Goal: Obtain resource: Download file/media

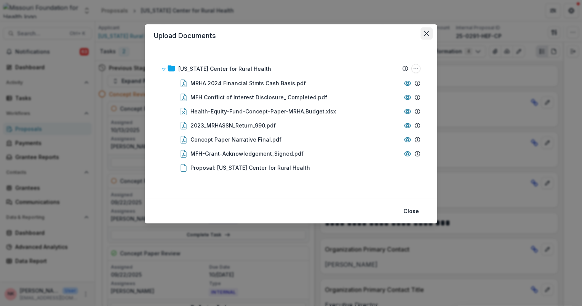
click at [425, 32] on icon "Close" at bounding box center [426, 33] width 5 height 5
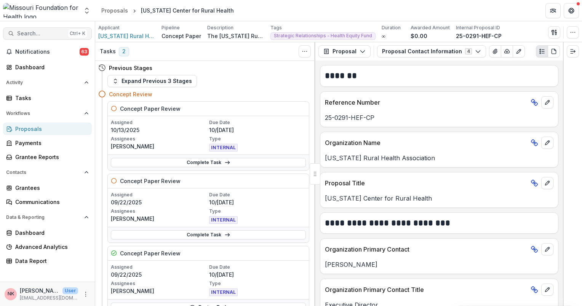
click at [40, 34] on span "Search..." at bounding box center [41, 33] width 48 height 6
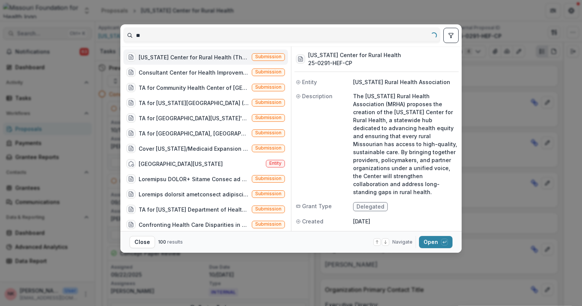
type input "*"
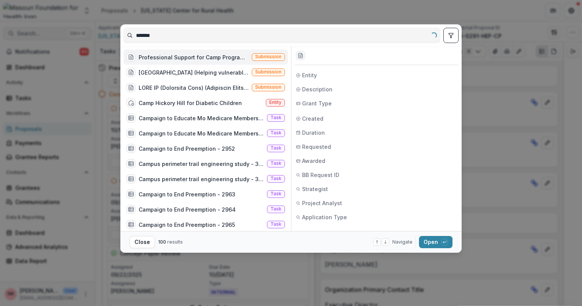
type input "********"
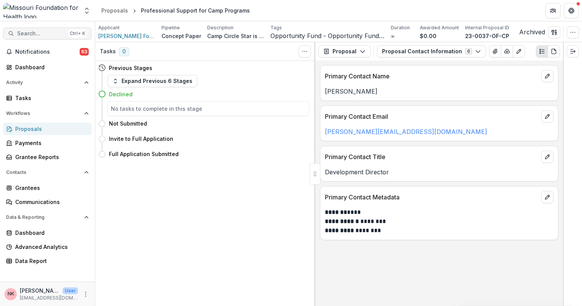
drag, startPoint x: 40, startPoint y: 34, endPoint x: 24, endPoint y: 37, distance: 15.6
click at [24, 37] on button "Search... Ctrl + K" at bounding box center [47, 33] width 89 height 12
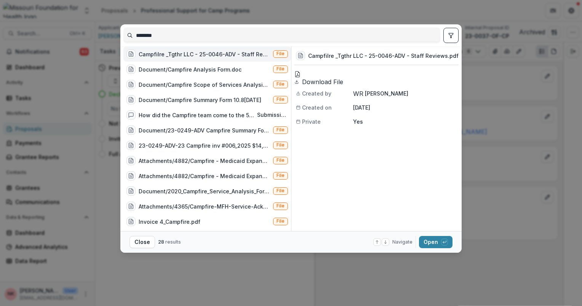
click at [278, 56] on span "File" at bounding box center [281, 53] width 8 height 5
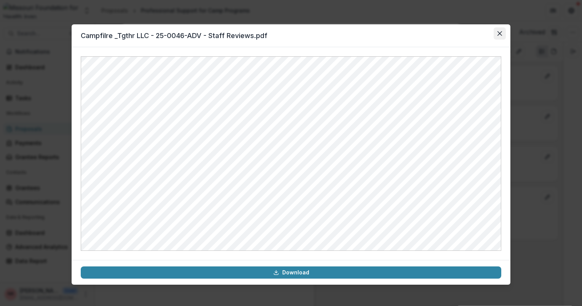
click at [499, 33] on icon "Close" at bounding box center [500, 33] width 5 height 5
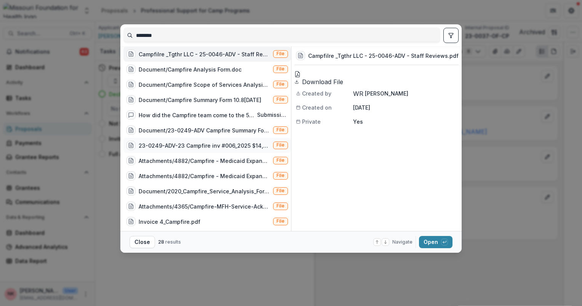
click at [222, 149] on div "23-0249-ADV-23 Campfire inv #006_2025 $14,261.75.msg" at bounding box center [204, 146] width 131 height 8
click at [437, 244] on button "Open with enter key" at bounding box center [436, 242] width 34 height 12
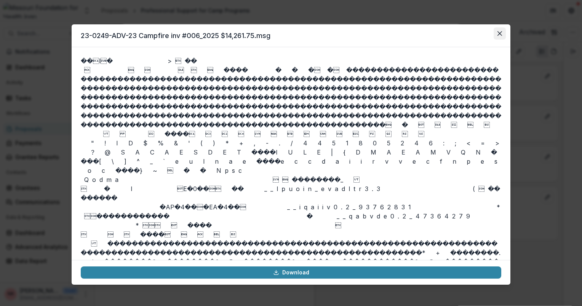
click at [500, 32] on icon "Close" at bounding box center [500, 33] width 5 height 5
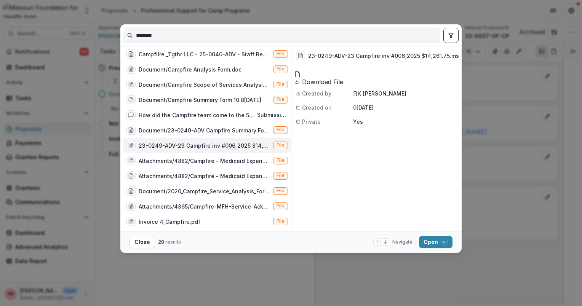
scroll to position [162, 0]
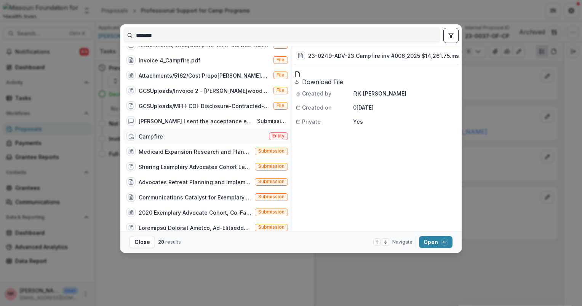
click at [273, 139] on span "Entity" at bounding box center [278, 135] width 12 height 5
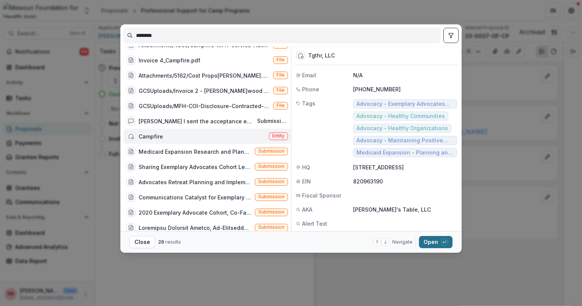
click at [427, 241] on button "Open with enter key" at bounding box center [436, 242] width 34 height 12
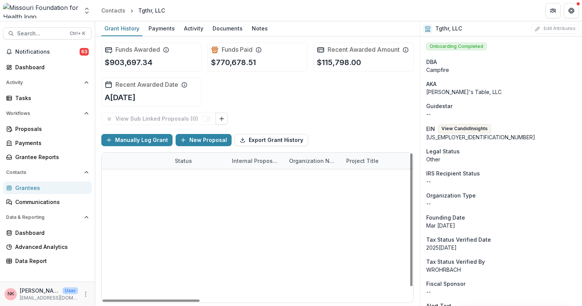
click at [350, 242] on link "Exemplary Advocate Cohort, Co-facilitator" at bounding box center [389, 243] width 86 height 8
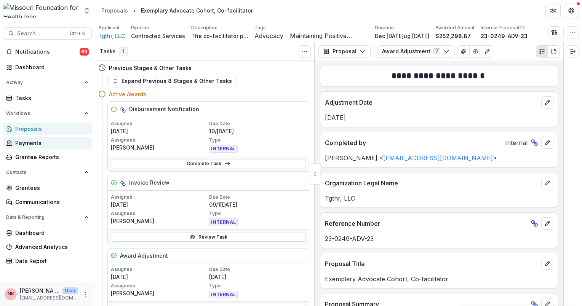
click at [27, 141] on div "Payments" at bounding box center [50, 143] width 70 height 8
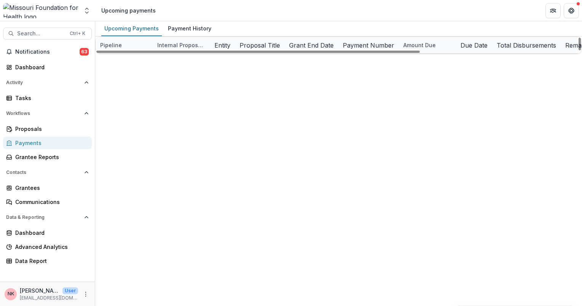
click at [581, 54] on div "Pipeline Internal Proposal ID Entity Proposal Title Grant End Date Payment Numb…" at bounding box center [338, 46] width 487 height 18
click at [576, 54] on div "Pipeline Internal Proposal ID Entity Proposal Title Grant End Date Payment Numb…" at bounding box center [338, 46] width 487 height 18
drag, startPoint x: 573, startPoint y: 49, endPoint x: 579, endPoint y: 176, distance: 127.4
click at [579, 50] on div at bounding box center [580, 44] width 2 height 13
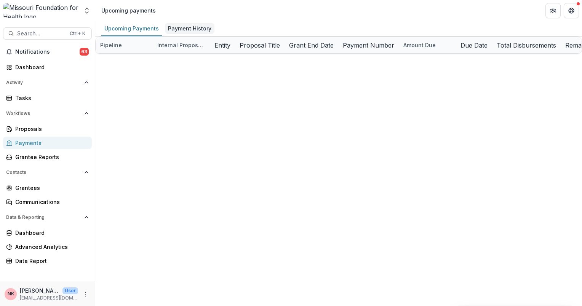
click at [196, 30] on div "Payment History" at bounding box center [190, 28] width 50 height 11
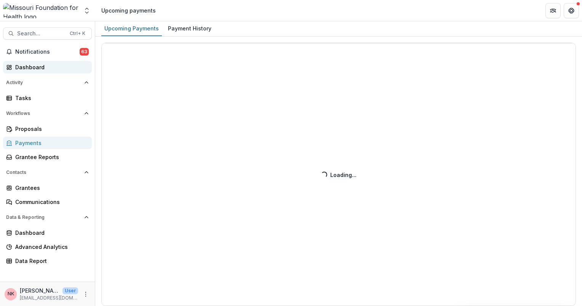
click at [23, 63] on div "Dashboard" at bounding box center [50, 67] width 70 height 8
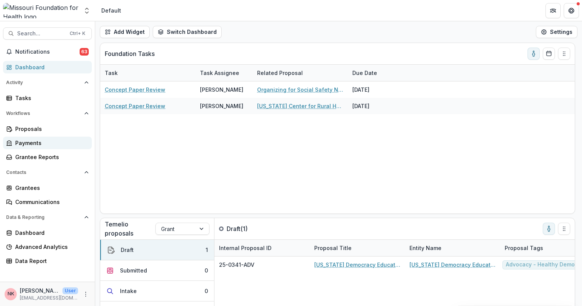
click at [23, 143] on div "Payments" at bounding box center [50, 143] width 70 height 8
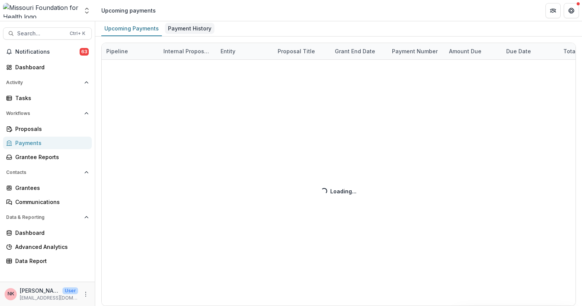
click at [190, 30] on div "Payment History" at bounding box center [190, 28] width 50 height 11
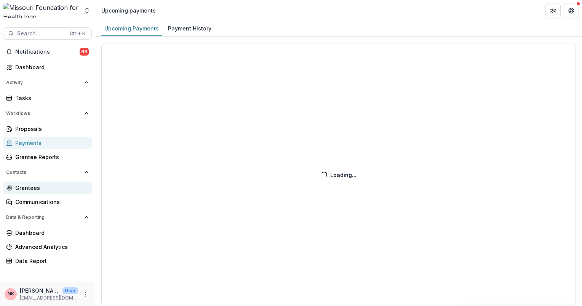
click at [28, 186] on div "Grantees" at bounding box center [50, 188] width 70 height 8
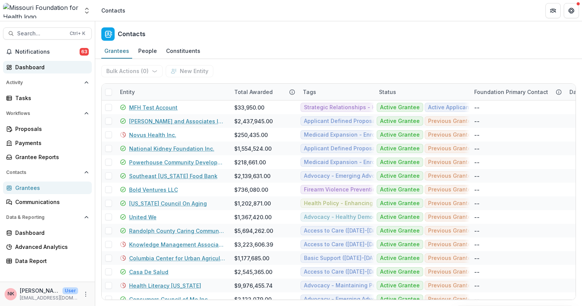
click at [37, 67] on div "Dashboard" at bounding box center [50, 67] width 70 height 8
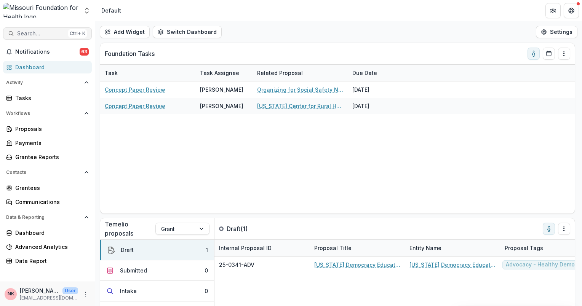
click at [30, 36] on span "Search..." at bounding box center [41, 33] width 48 height 6
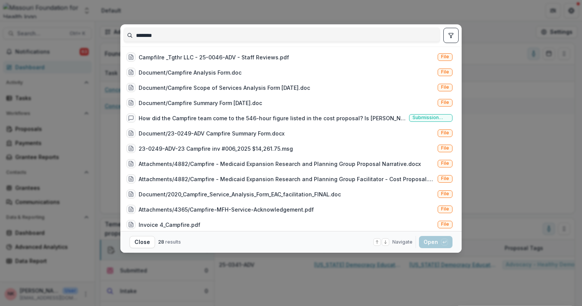
type input "********"
click at [460, 189] on div "******** Campfilre _Tgthr LLC - 25-0046-ADV - Staff Reviews.pdf File Document/C…" at bounding box center [290, 127] width 341 height 207
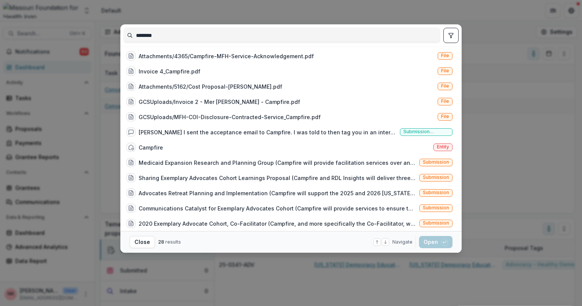
scroll to position [149, 0]
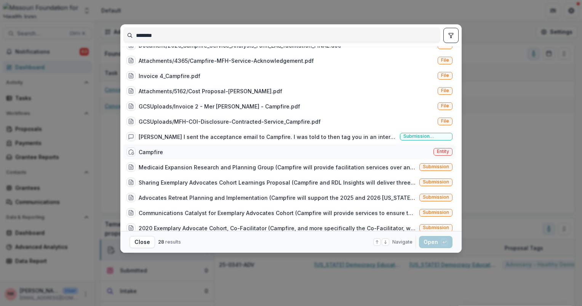
click at [436, 148] on span "Entity" at bounding box center [443, 152] width 19 height 8
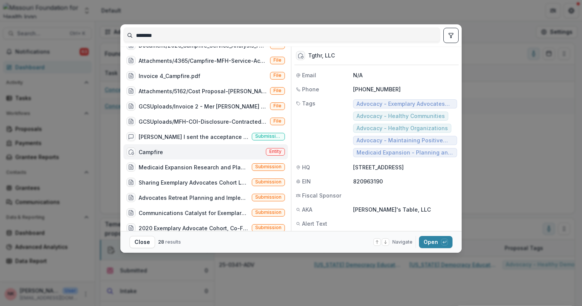
click at [436, 148] on span "Medicaid Expansion - Planning and Analysis ([DATE]-[DATE])" at bounding box center [405, 152] width 104 height 9
click at [428, 241] on button "Open with enter key" at bounding box center [436, 242] width 34 height 12
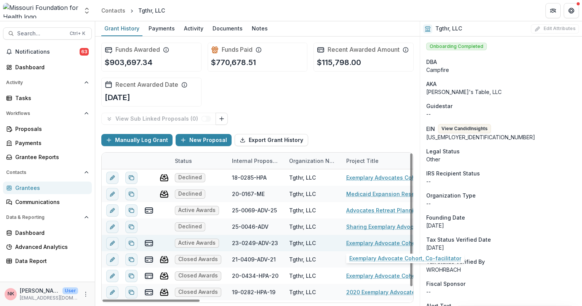
click at [373, 241] on link "Exemplary Advocate Cohort, Co-facilitator" at bounding box center [389, 243] width 86 height 8
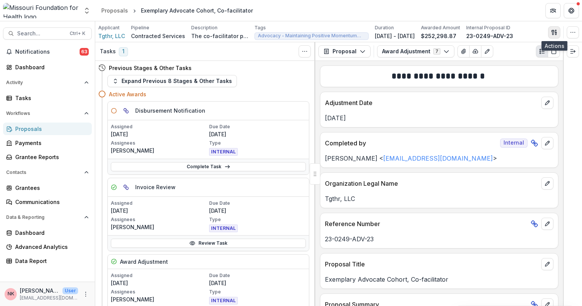
click at [555, 30] on icon "button" at bounding box center [554, 32] width 6 height 6
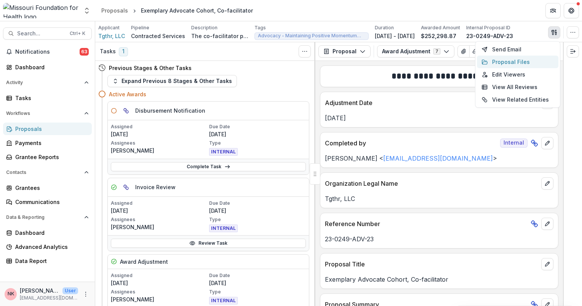
click at [506, 61] on button "Proposal Files" at bounding box center [518, 62] width 82 height 13
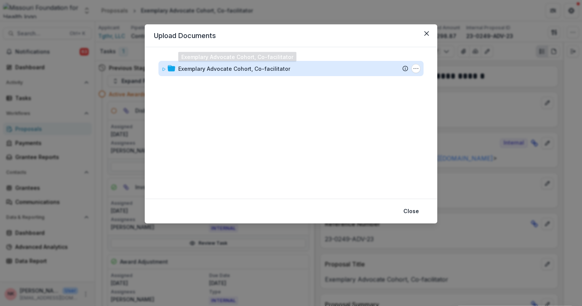
click at [199, 68] on div "Exemplary Advocate Cohort, Co-facilitator" at bounding box center [234, 69] width 112 height 8
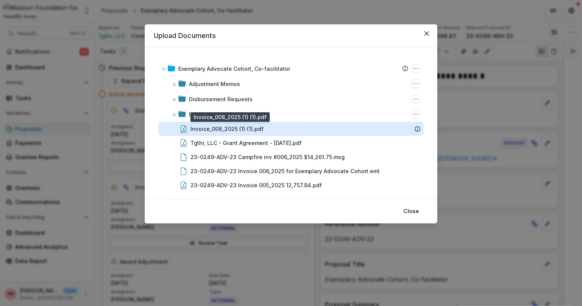
click at [203, 129] on div "Invoice_008_2025 (1) (1).pdf" at bounding box center [226, 129] width 73 height 8
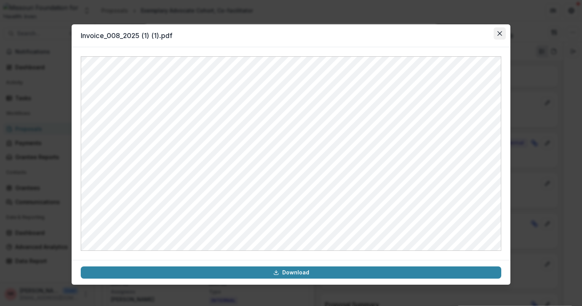
click at [497, 32] on button "Close" at bounding box center [500, 33] width 12 height 12
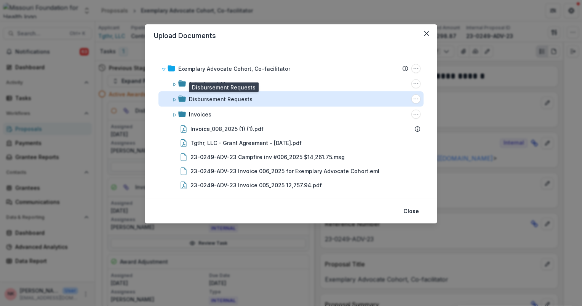
click at [229, 100] on div "Disbursement Requests" at bounding box center [221, 99] width 64 height 8
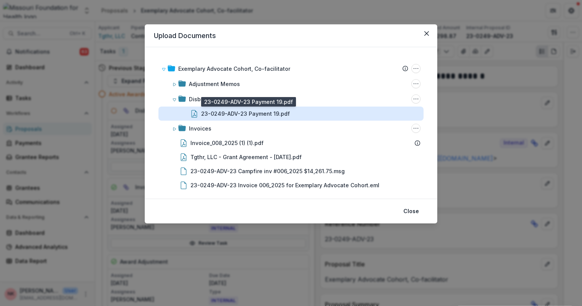
click at [230, 114] on div "23-0249-ADV-23 Payment 19.pdf" at bounding box center [245, 114] width 89 height 8
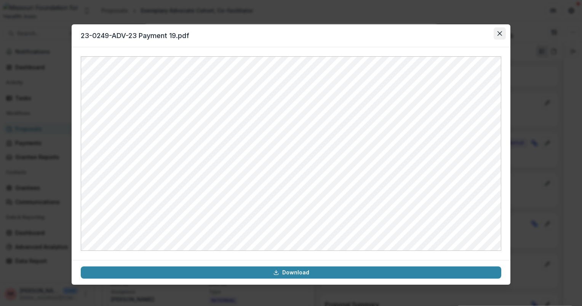
click at [501, 32] on icon "Close" at bounding box center [500, 33] width 5 height 5
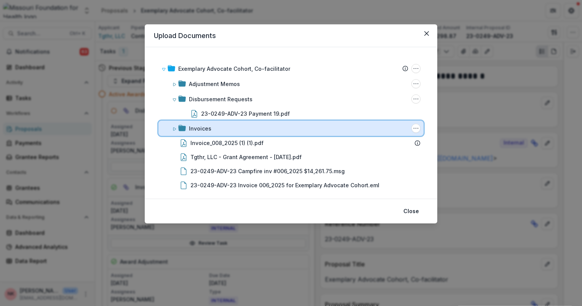
click at [194, 133] on div "Invoices" at bounding box center [290, 128] width 265 height 15
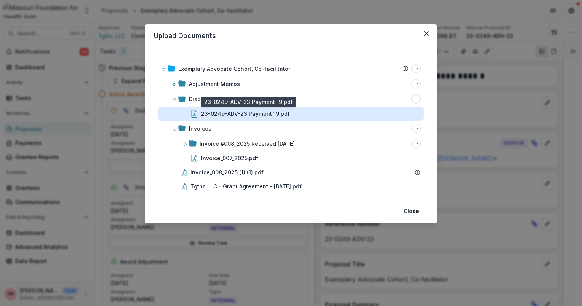
click at [226, 113] on div "23-0249-ADV-23 Payment 19.pdf" at bounding box center [245, 114] width 89 height 8
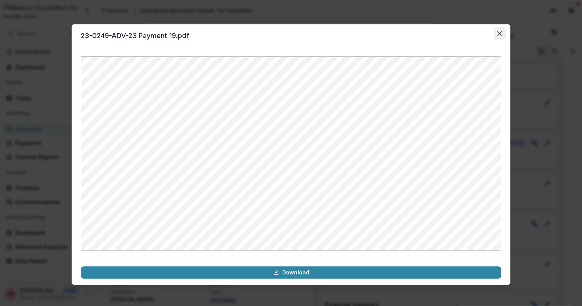
click at [500, 35] on icon "Close" at bounding box center [500, 33] width 5 height 5
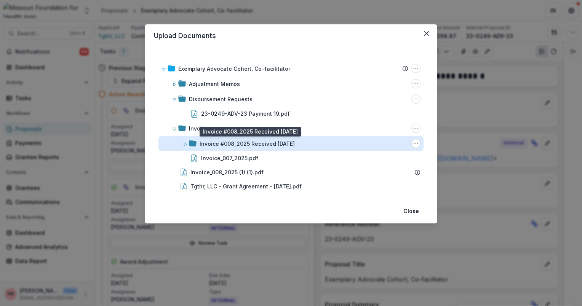
click at [259, 142] on div "Invoice #008_2025 Received 09/16/2025" at bounding box center [247, 144] width 95 height 8
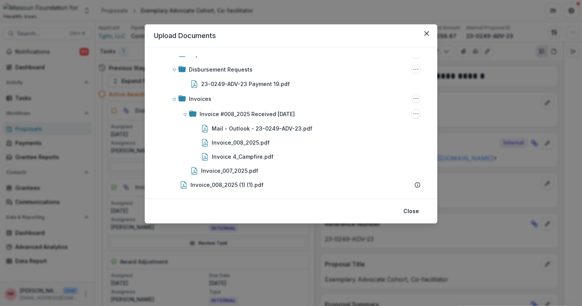
scroll to position [22, 0]
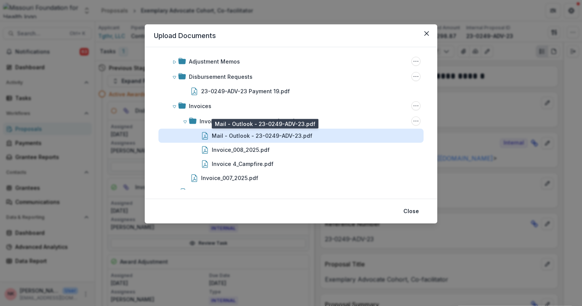
click at [241, 139] on div "Mail - Outlook - 23-0249-ADV-23.pdf" at bounding box center [262, 136] width 101 height 8
